Goal: Information Seeking & Learning: Learn about a topic

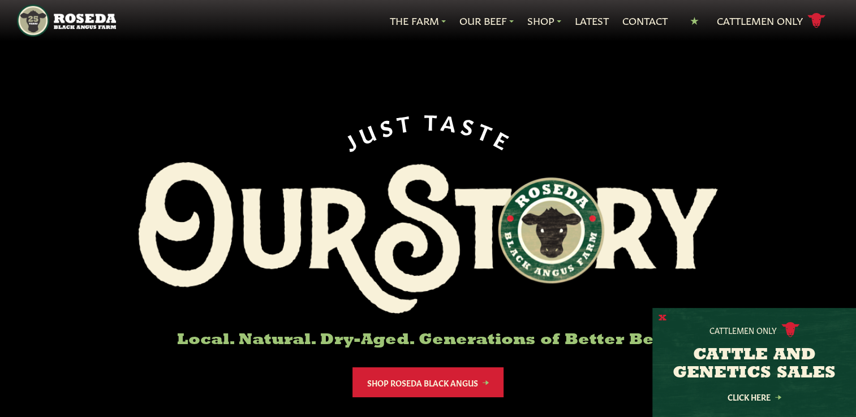
click at [661, 320] on button "X" at bounding box center [662, 319] width 8 height 12
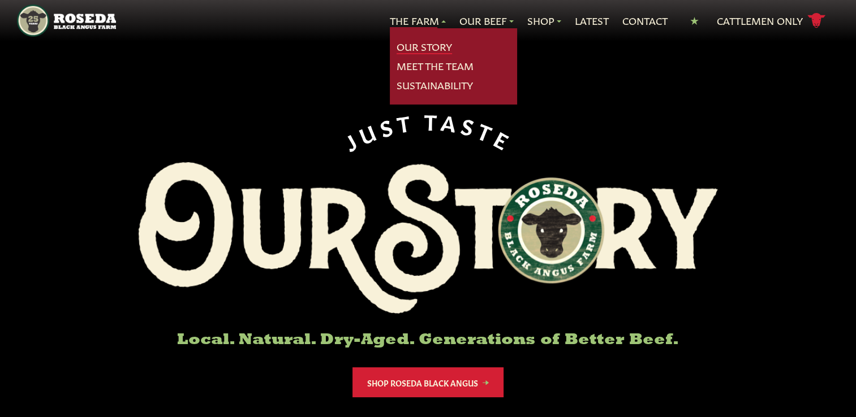
click at [435, 40] on link "Our Story" at bounding box center [423, 47] width 55 height 15
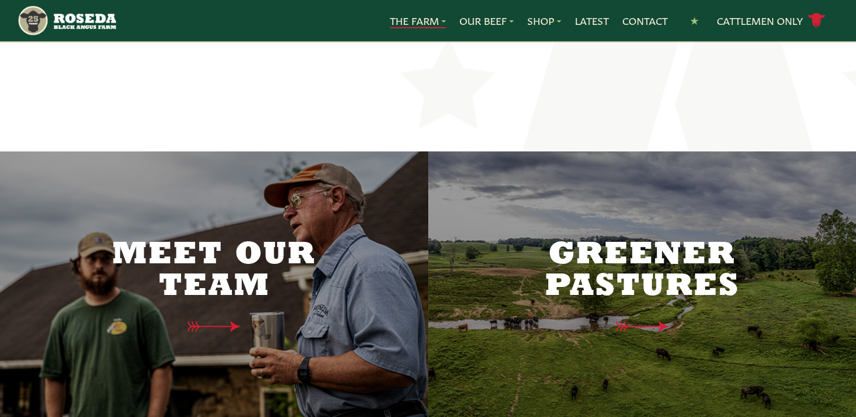
scroll to position [2884, 0]
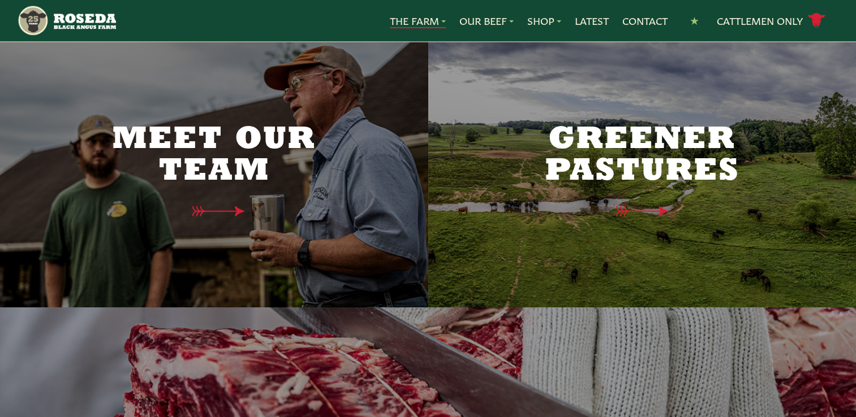
click at [241, 138] on h2 "Meet Our Team" at bounding box center [214, 155] width 238 height 63
click at [211, 206] on icon at bounding box center [223, 212] width 82 height 12
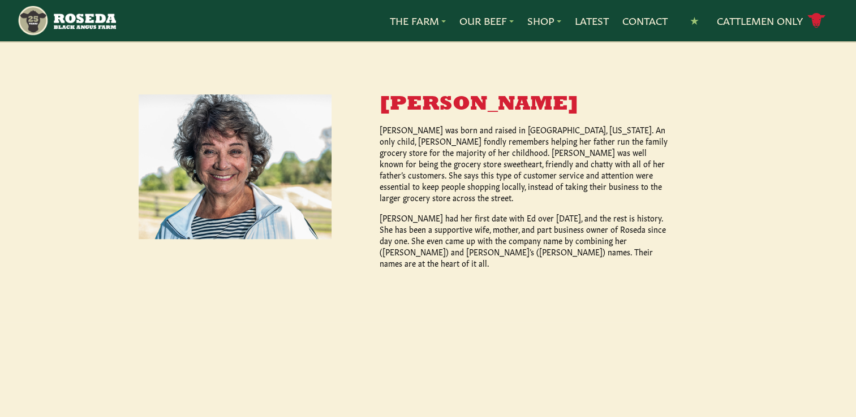
scroll to position [554, 0]
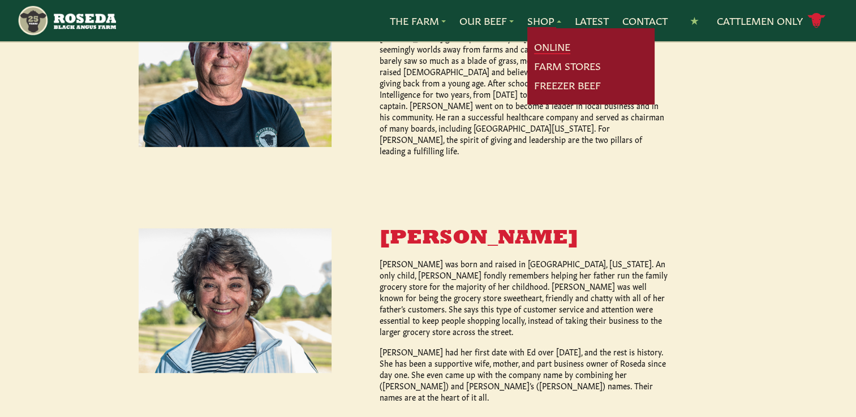
click at [553, 42] on link "Online" at bounding box center [552, 47] width 36 height 15
